Goal: Task Accomplishment & Management: Complete application form

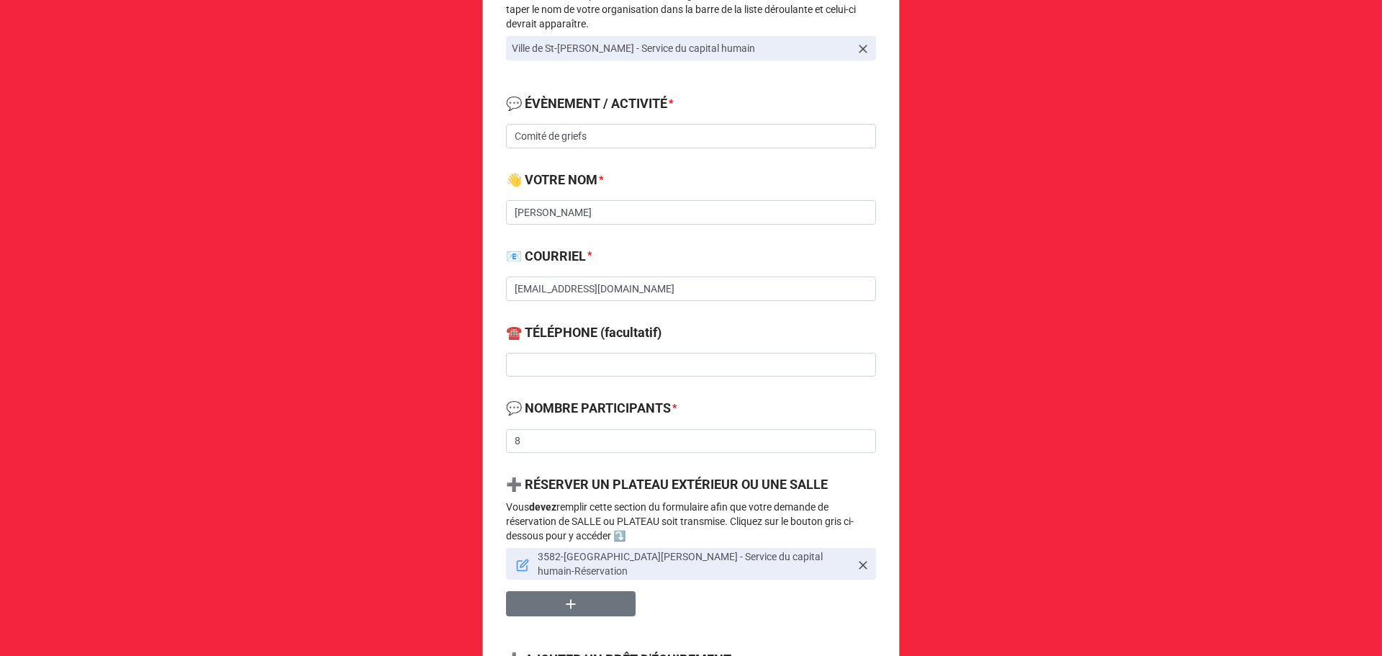
scroll to position [384, 0]
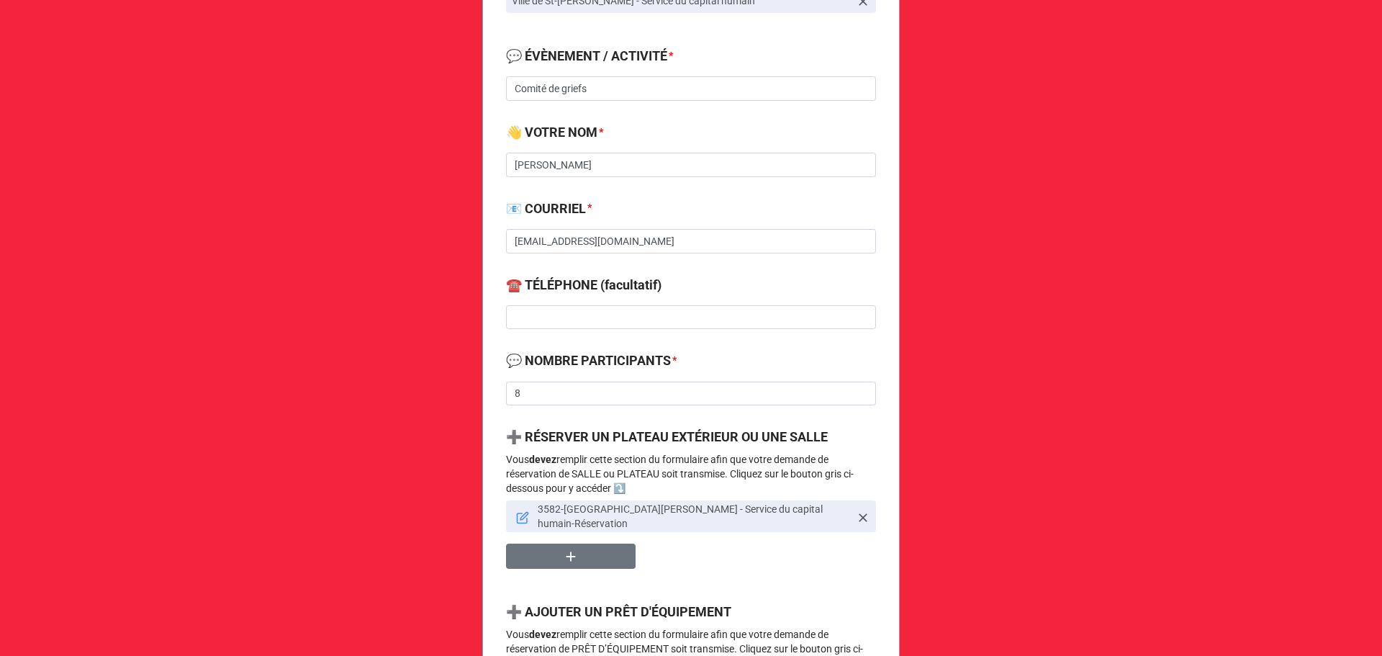
click at [519, 511] on icon at bounding box center [522, 517] width 13 height 13
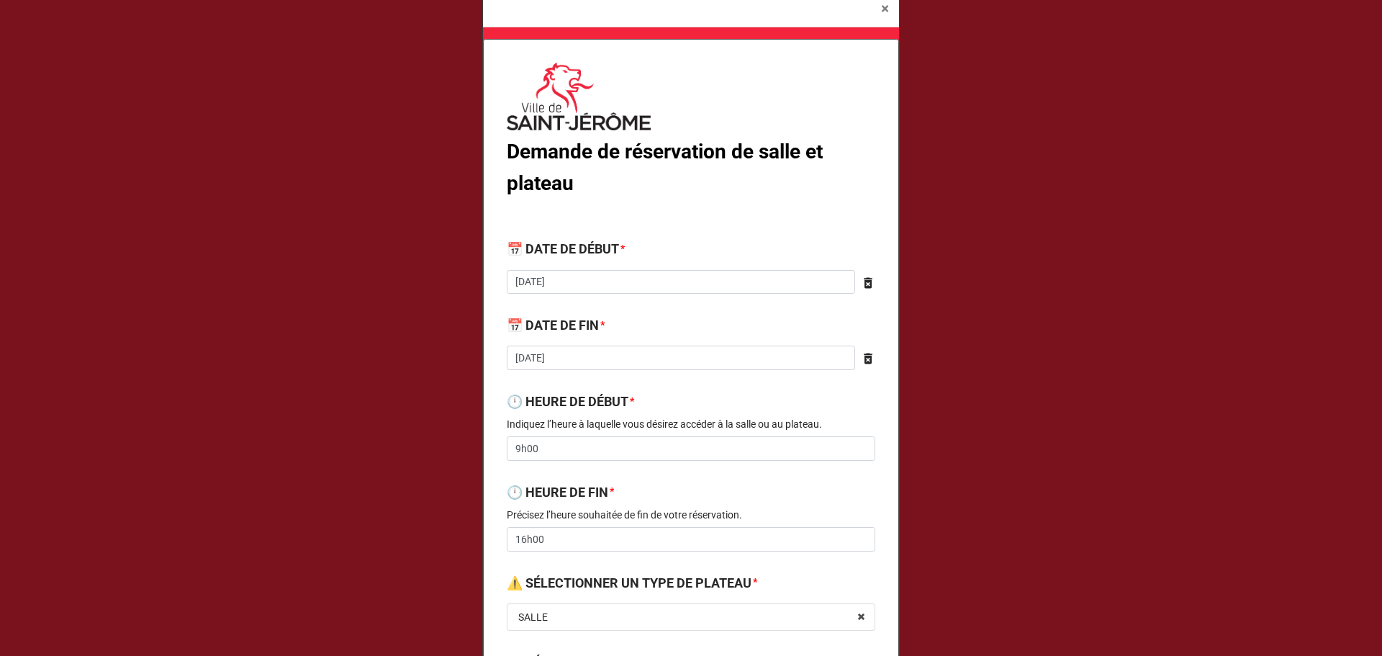
scroll to position [0, 0]
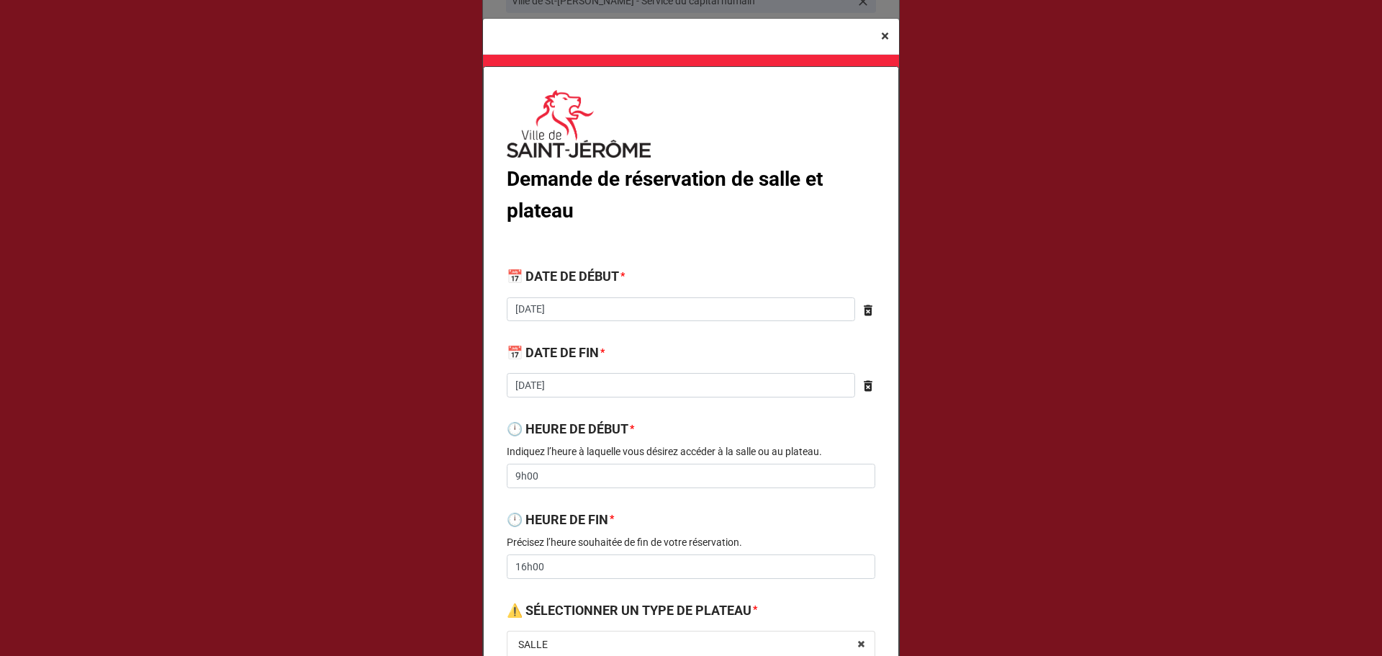
click at [871, 31] on button "× Close" at bounding box center [885, 36] width 28 height 35
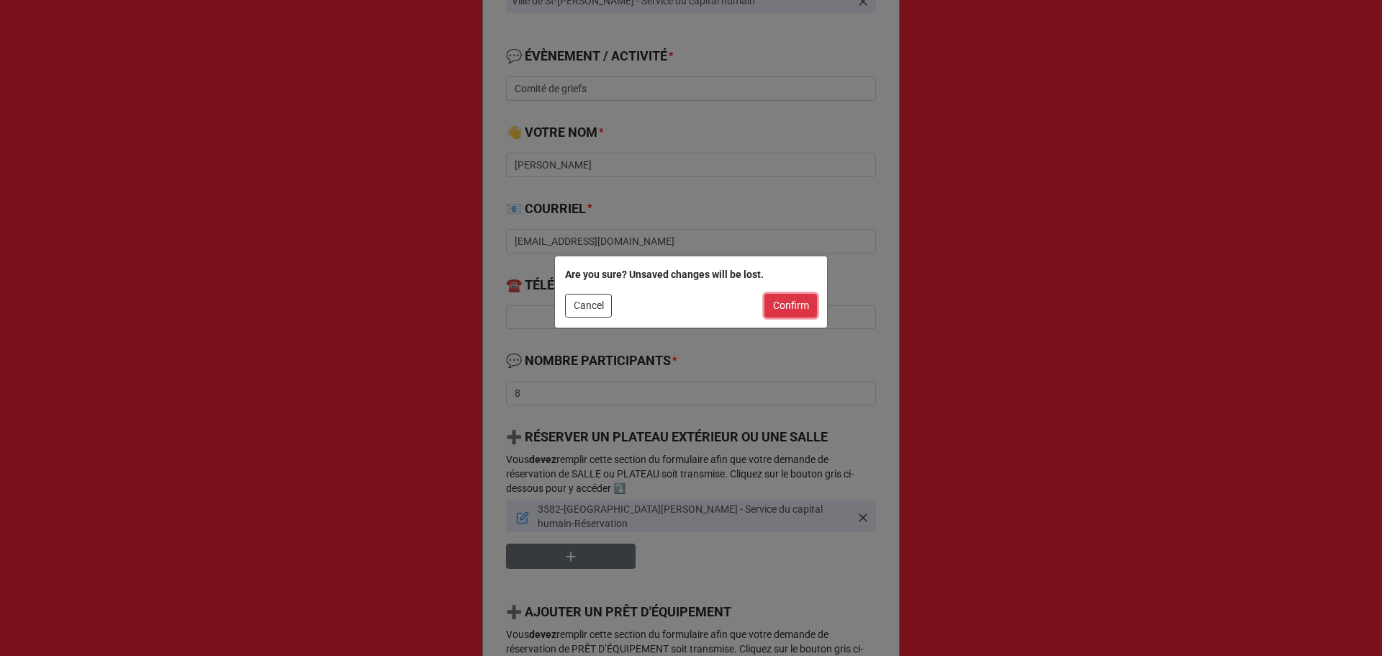
click at [790, 301] on button "Confirm" at bounding box center [790, 306] width 53 height 24
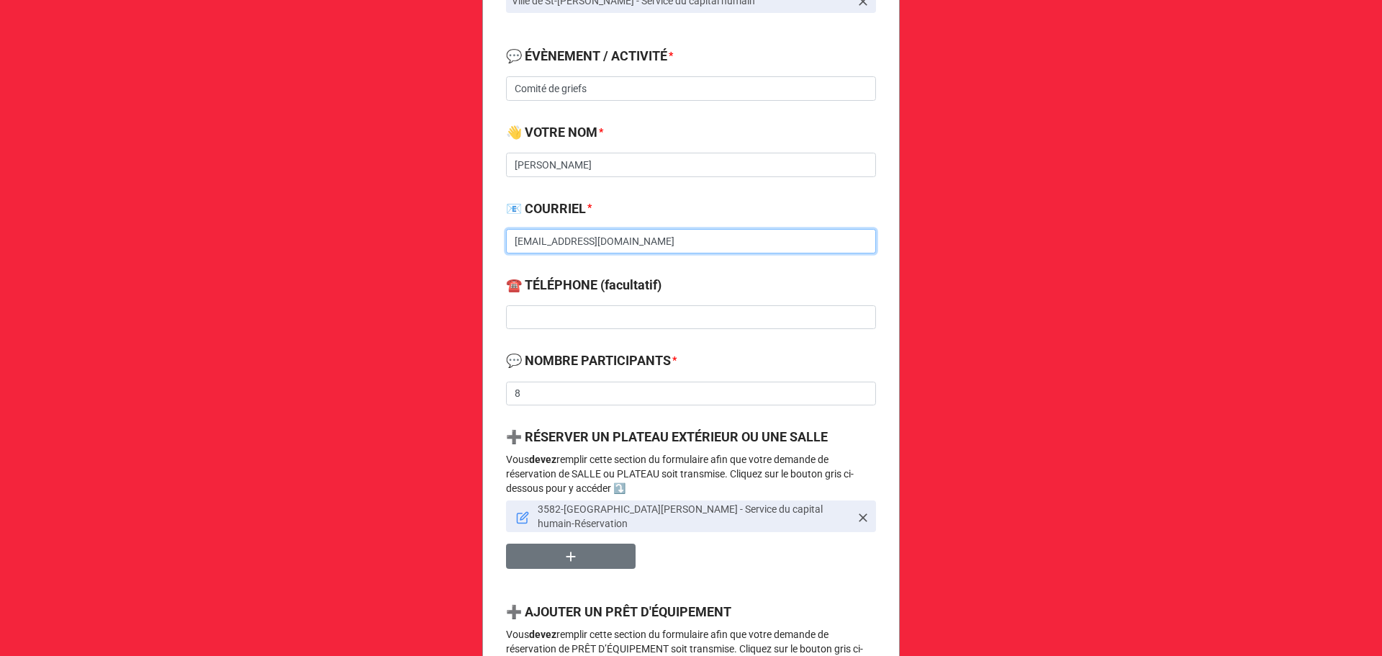
drag, startPoint x: 579, startPoint y: 235, endPoint x: 488, endPoint y: 249, distance: 91.8
click at [488, 249] on div "Demande de réservation de salle, plateau et prêt d'équipement 🔔 VOTRE ORGANISAT…" at bounding box center [690, 493] width 417 height 1559
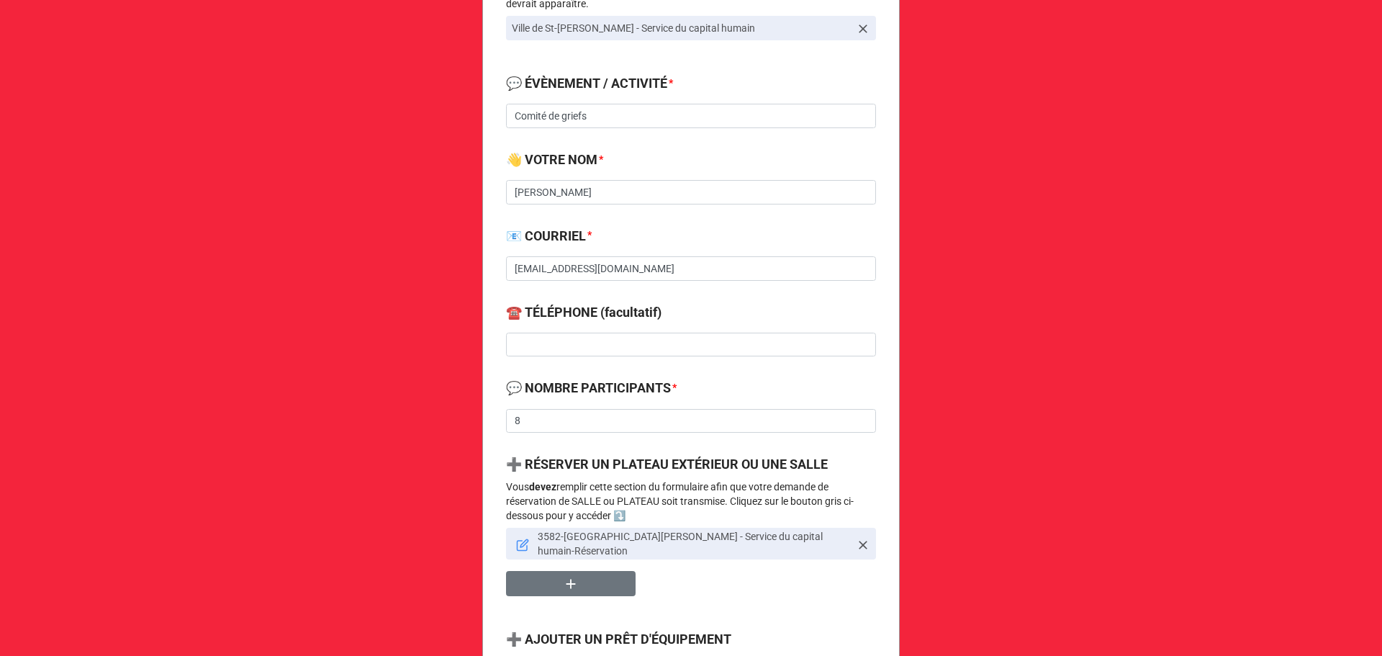
scroll to position [384, 0]
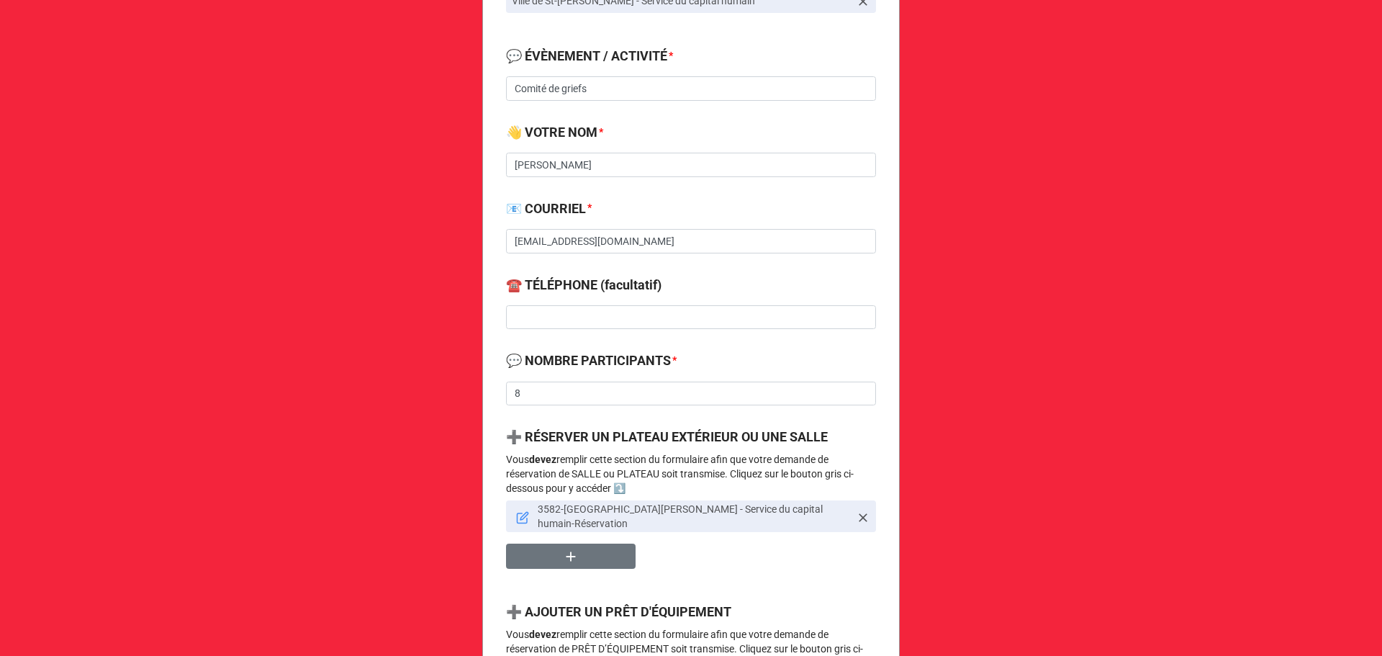
click at [516, 508] on link at bounding box center [522, 516] width 13 height 16
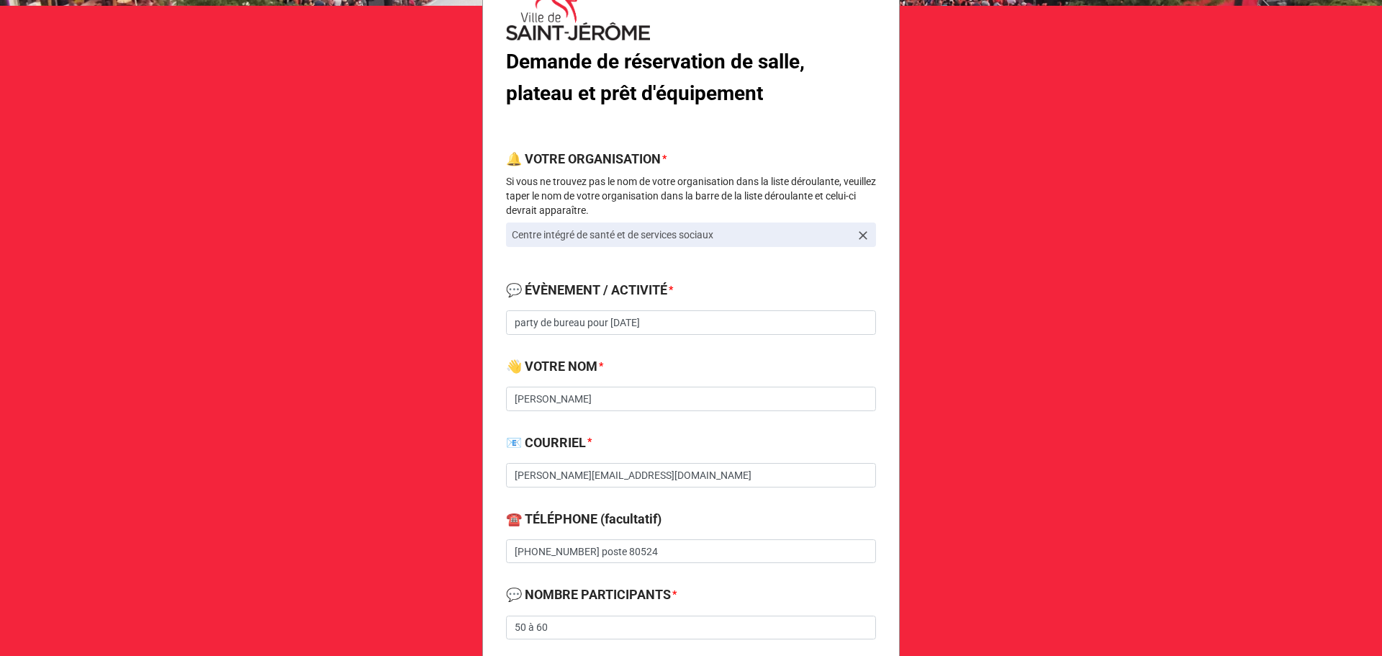
scroll to position [192, 0]
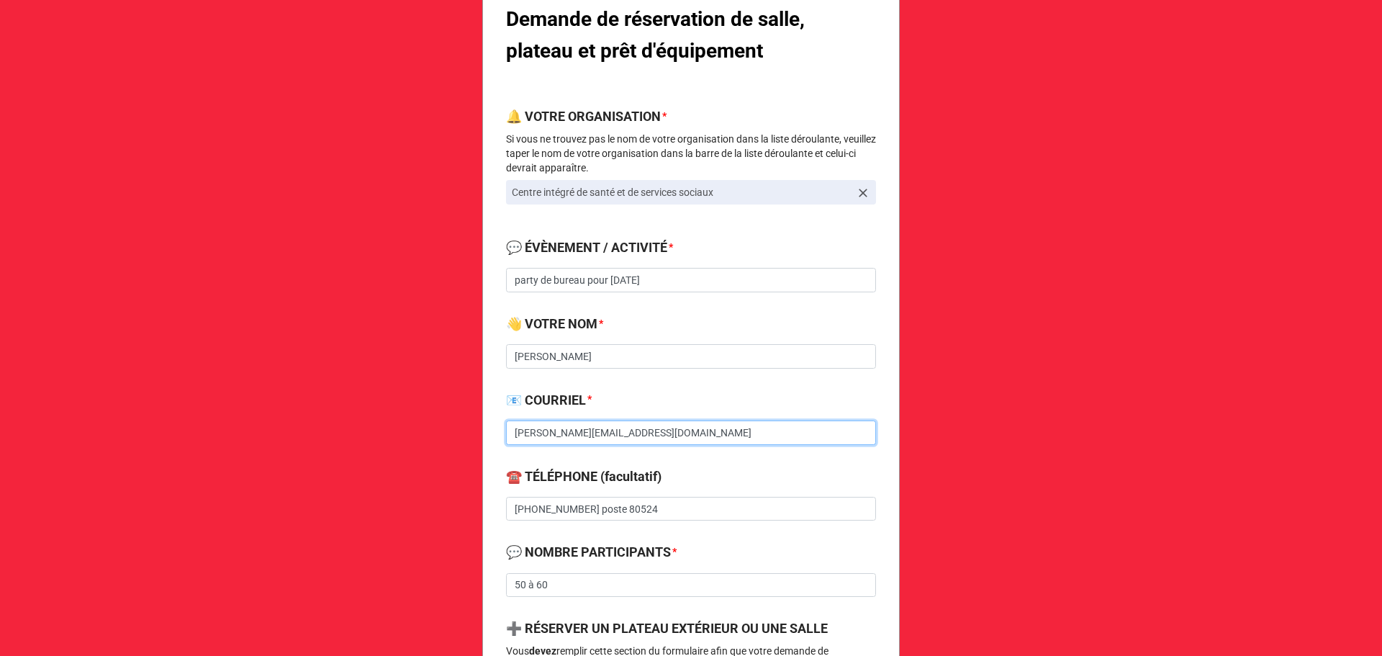
drag, startPoint x: 688, startPoint y: 435, endPoint x: 477, endPoint y: 439, distance: 210.9
click at [477, 439] on div "Demande de réservation de salle, plateau et prêt d'équipement 🔔 VOTRE ORGANISAT…" at bounding box center [691, 644] width 1382 height 1672
